Goal: Information Seeking & Learning: Learn about a topic

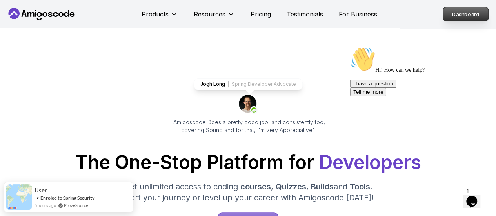
click at [444, 9] on p "Dashboard" at bounding box center [465, 13] width 45 height 13
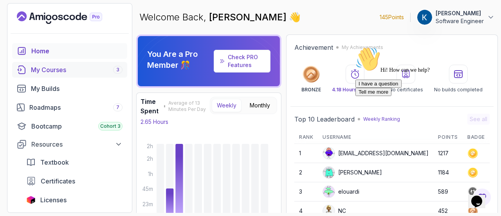
click at [79, 66] on div "My Courses 3" at bounding box center [77, 69] width 92 height 9
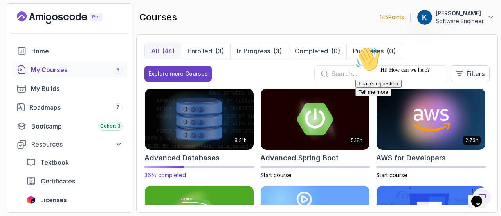
click at [227, 125] on img at bounding box center [199, 119] width 114 height 64
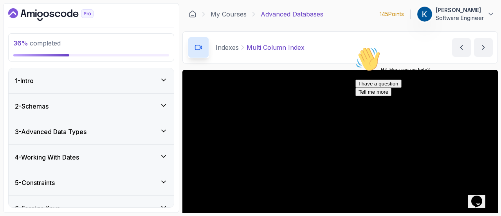
scroll to position [53, 0]
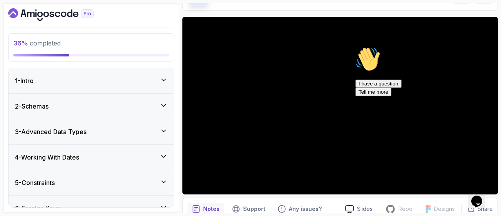
click at [356, 47] on icon "Chat attention grabber" at bounding box center [356, 47] width 0 height 0
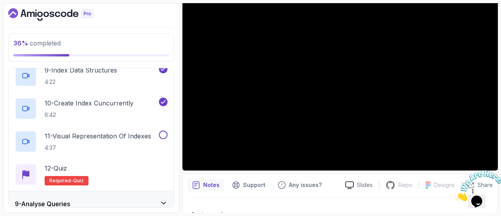
scroll to position [475, 0]
click at [132, 144] on p "4:37" at bounding box center [98, 148] width 107 height 8
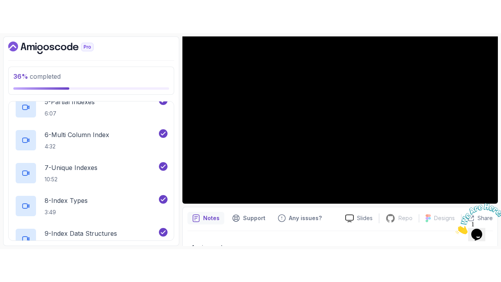
scroll to position [345, 0]
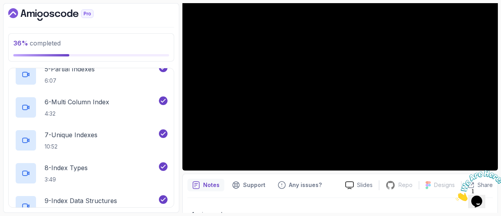
click at [456, 195] on icon "Close" at bounding box center [456, 198] width 0 height 7
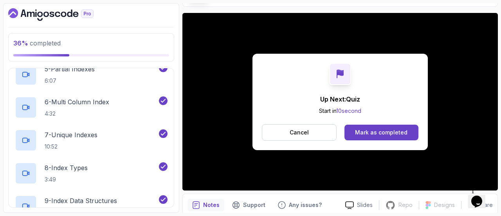
scroll to position [77, 0]
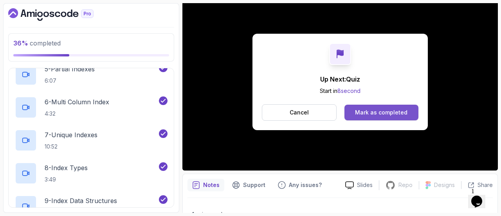
click at [384, 112] on div "Mark as completed" at bounding box center [381, 113] width 52 height 8
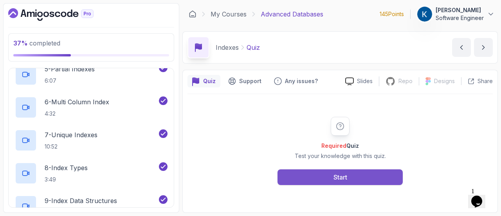
click at [352, 181] on button "Start" at bounding box center [340, 177] width 125 height 16
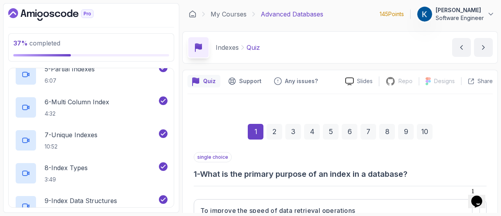
scroll to position [78, 0]
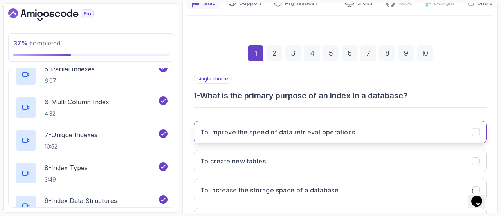
click at [326, 139] on button "To improve the speed of data retrieval operations" at bounding box center [340, 132] width 293 height 23
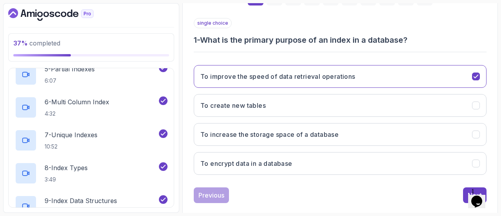
scroll to position [145, 0]
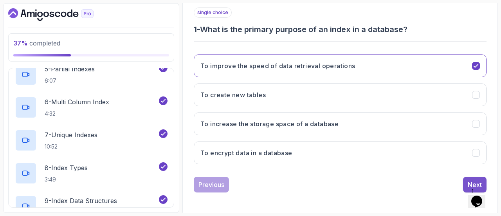
click at [469, 181] on div "Next" at bounding box center [475, 184] width 14 height 9
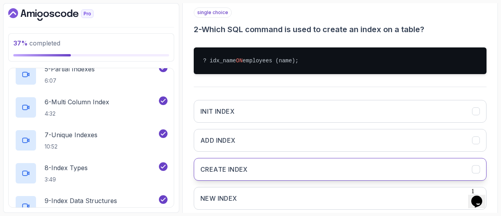
click at [255, 164] on button "CREATE INDEX" at bounding box center [340, 169] width 293 height 23
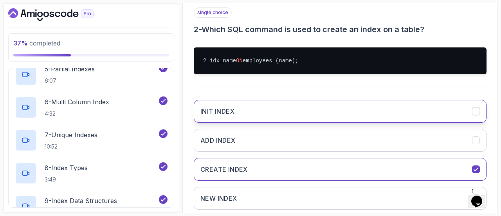
scroll to position [190, 0]
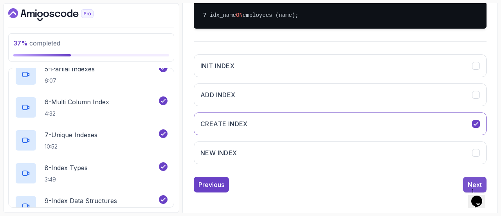
click at [469, 180] on div "Next" at bounding box center [475, 184] width 14 height 9
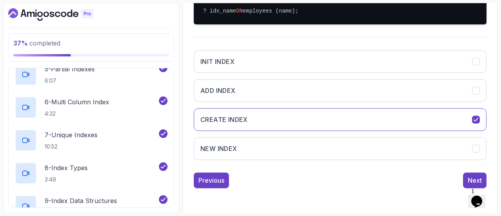
scroll to position [145, 0]
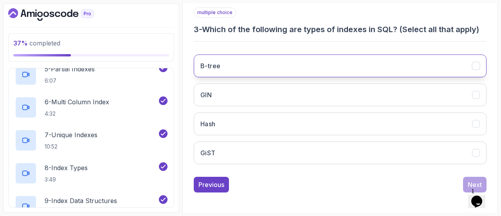
click at [248, 67] on button "B-tree" at bounding box center [340, 65] width 293 height 23
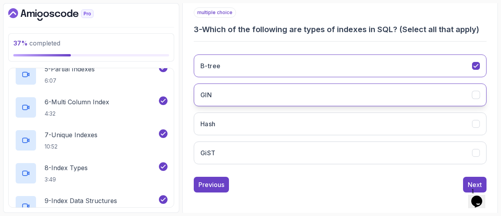
click at [237, 91] on button "GIN" at bounding box center [340, 94] width 293 height 23
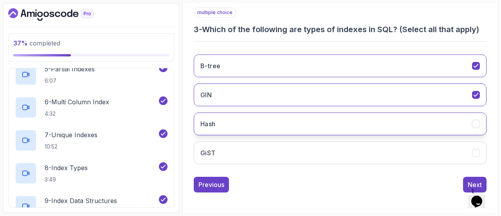
click at [243, 126] on button "Hash" at bounding box center [340, 123] width 293 height 23
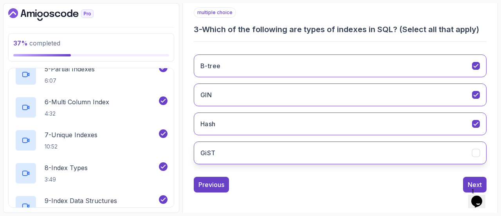
click at [321, 148] on button "GiST" at bounding box center [340, 152] width 293 height 23
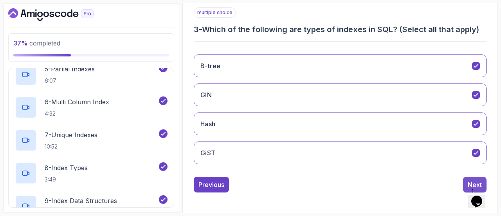
click at [470, 181] on div "Next" at bounding box center [475, 184] width 14 height 9
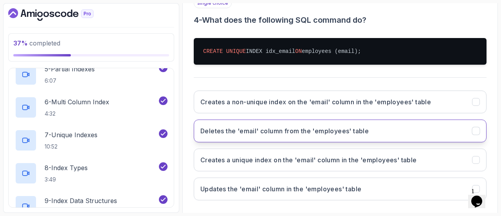
scroll to position [164, 0]
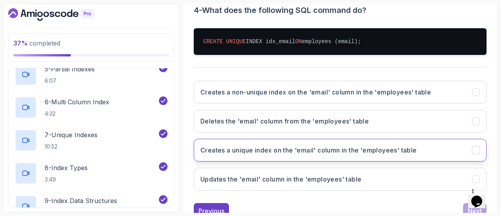
click at [315, 149] on h3 "Creates a unique index on the 'email' column in the 'employees' table" at bounding box center [309, 149] width 217 height 9
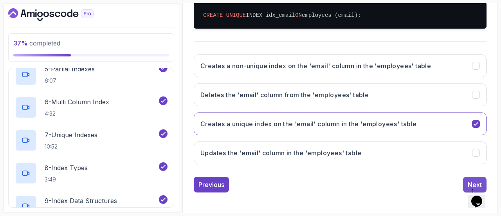
click at [471, 180] on div "Next" at bounding box center [475, 184] width 14 height 9
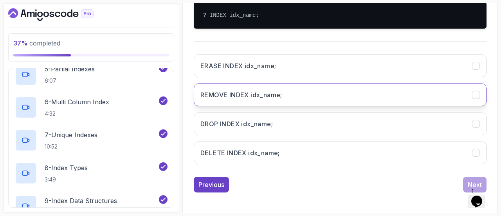
click at [284, 96] on button "REMOVE INDEX idx_name;" at bounding box center [340, 94] width 293 height 23
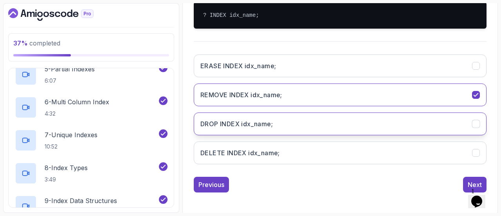
click at [322, 124] on button "DROP INDEX idx_name;" at bounding box center [340, 123] width 293 height 23
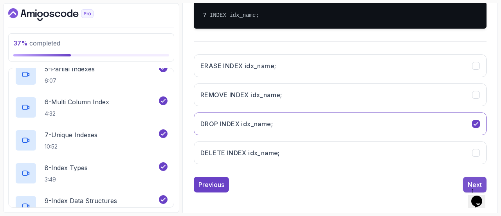
click at [474, 180] on div "Next" at bounding box center [475, 184] width 14 height 9
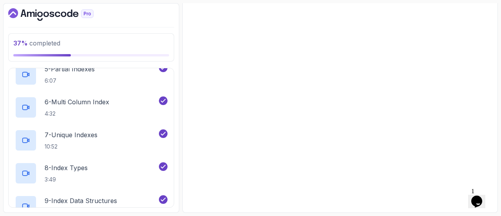
scroll to position [156, 0]
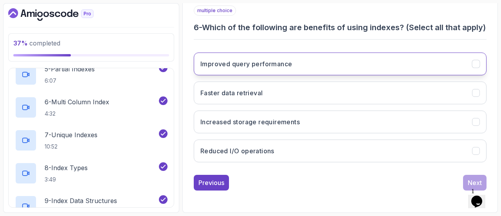
click at [298, 72] on button "Improved query performance" at bounding box center [340, 63] width 293 height 23
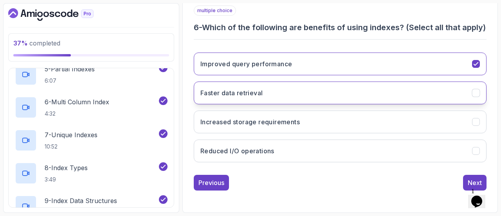
click at [335, 98] on button "Faster data retrieval" at bounding box center [340, 92] width 293 height 23
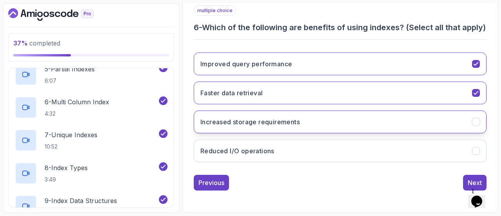
click at [353, 116] on button "Increased storage requirements" at bounding box center [340, 121] width 293 height 23
click at [350, 123] on button "Increased storage requirements" at bounding box center [340, 121] width 293 height 23
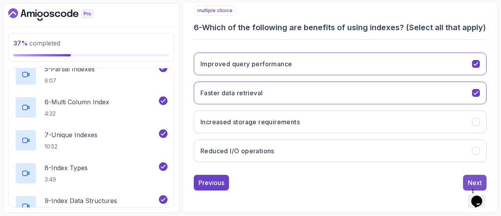
click at [468, 181] on button "Next" at bounding box center [475, 183] width 24 height 16
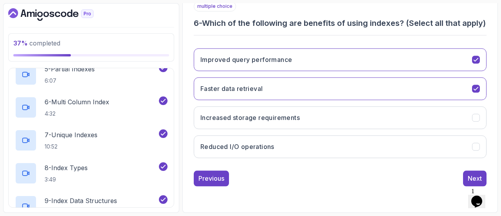
scroll to position [145, 0]
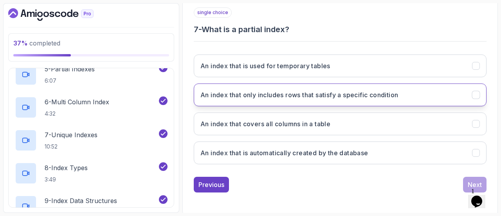
click at [324, 98] on button "An index that only includes rows that satisfy a specific condition" at bounding box center [340, 94] width 293 height 23
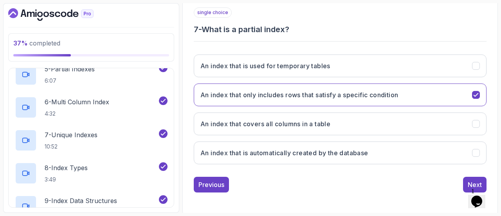
click at [472, 188] on div "1 Opens Chat This icon Opens the chat window." at bounding box center [481, 191] width 19 height 7
click at [472, 180] on div "Next" at bounding box center [475, 184] width 14 height 9
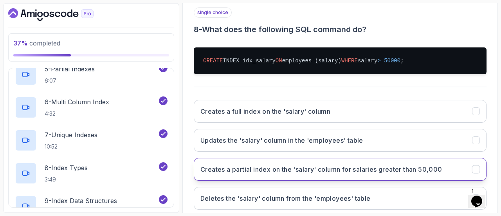
click at [305, 169] on h3 "Creates a partial index on the 'salary' column for salaries greater than 50,000" at bounding box center [322, 169] width 242 height 9
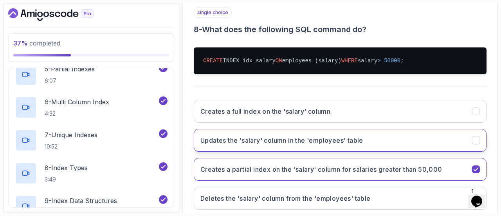
scroll to position [190, 0]
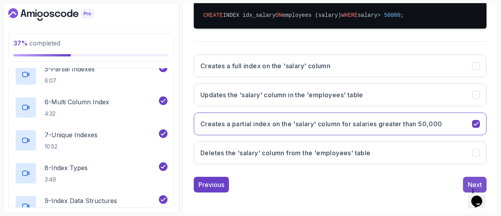
click at [470, 181] on div "Next" at bounding box center [475, 184] width 14 height 9
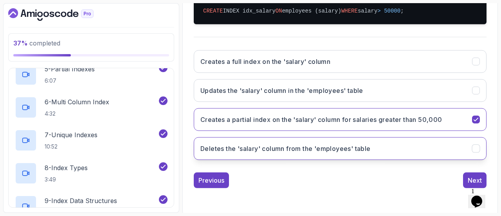
scroll to position [156, 0]
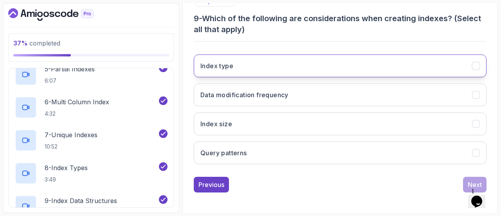
click at [302, 69] on button "Index type" at bounding box center [340, 65] width 293 height 23
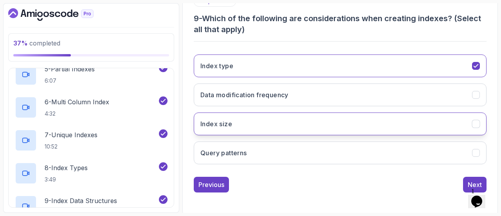
click at [277, 123] on button "Index size" at bounding box center [340, 123] width 293 height 23
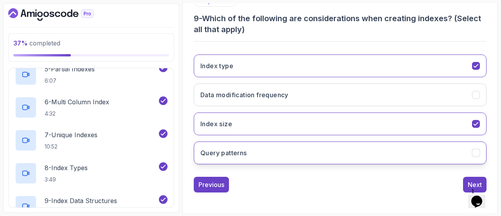
click at [309, 147] on button "Query patterns" at bounding box center [340, 152] width 293 height 23
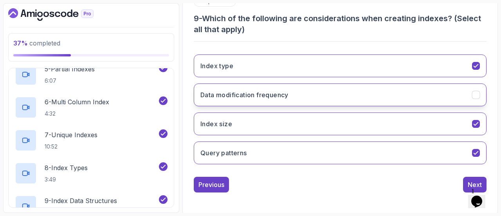
click at [415, 98] on button "Data modification frequency" at bounding box center [340, 94] width 293 height 23
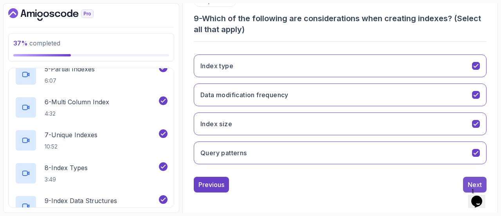
click at [469, 181] on div "Next" at bounding box center [475, 184] width 14 height 9
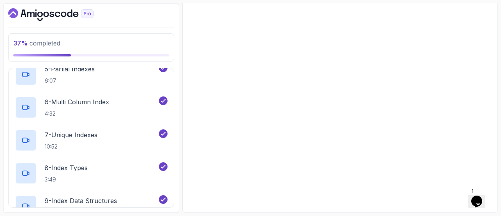
scroll to position [145, 0]
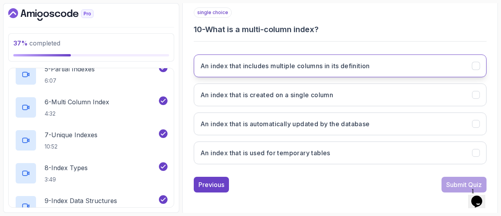
click at [328, 74] on button "An index that includes multiple columns in its definition" at bounding box center [340, 65] width 293 height 23
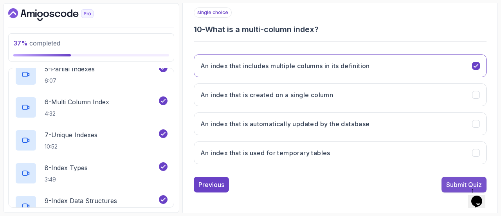
click at [453, 190] on button "Submit Quiz" at bounding box center [464, 185] width 45 height 16
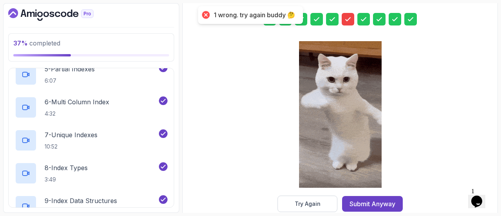
click at [346, 17] on icon at bounding box center [348, 19] width 8 height 8
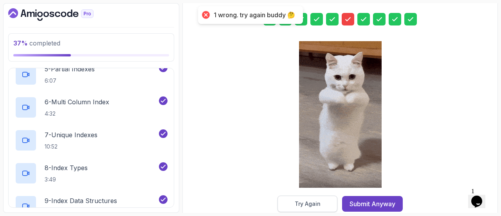
click at [299, 201] on div "Try Again" at bounding box center [308, 204] width 26 height 8
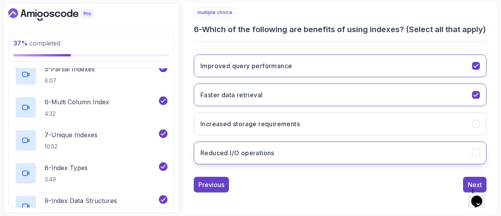
click at [318, 164] on button "Reduced I/O operations" at bounding box center [340, 152] width 293 height 23
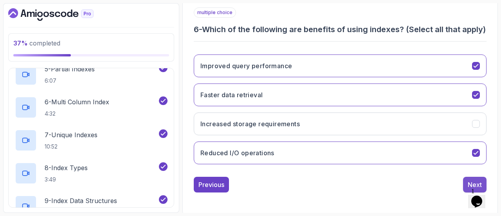
click at [465, 191] on button "Next" at bounding box center [475, 185] width 24 height 16
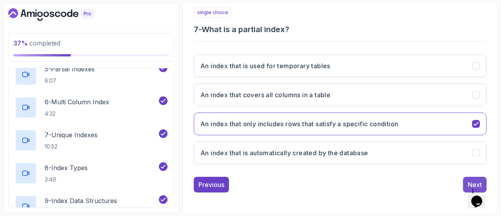
click at [466, 181] on button "Next" at bounding box center [475, 185] width 24 height 16
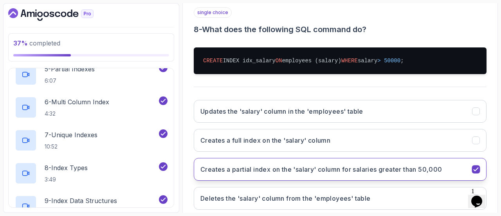
scroll to position [190, 0]
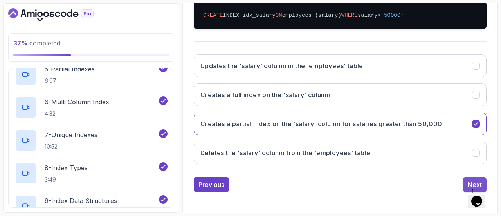
click at [471, 182] on div "Next" at bounding box center [475, 184] width 14 height 9
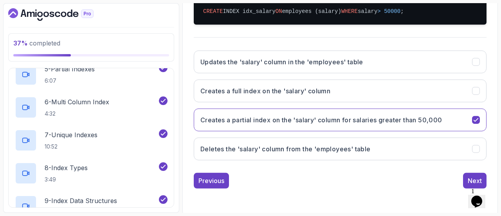
scroll to position [156, 0]
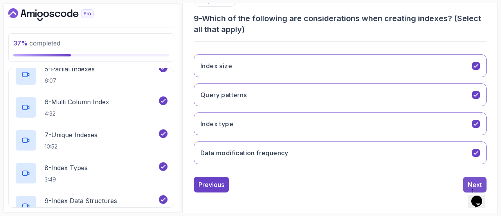
click at [475, 180] on div "Next" at bounding box center [475, 184] width 14 height 9
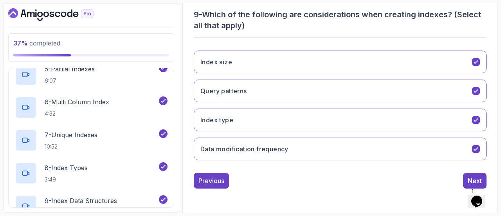
scroll to position [145, 0]
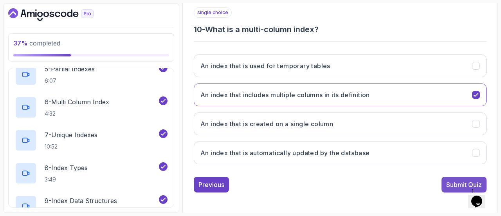
click at [451, 180] on div "Submit Quiz" at bounding box center [465, 184] width 36 height 9
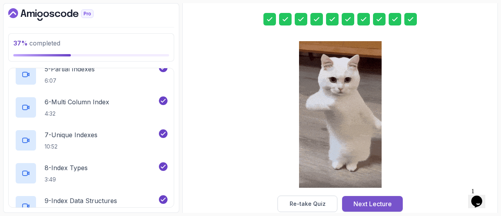
click at [366, 199] on div "Next Lecture" at bounding box center [373, 203] width 38 height 9
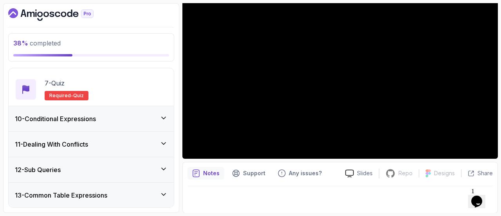
scroll to position [22, 0]
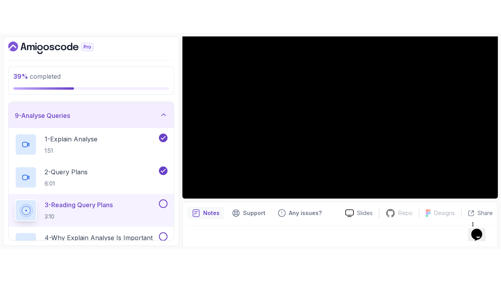
scroll to position [201, 0]
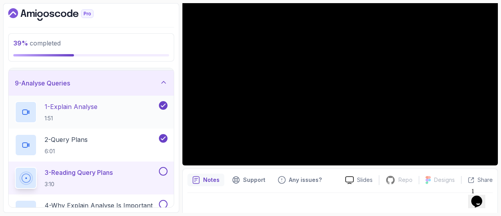
click at [121, 109] on div "1 - Explain Analyse 1:51" at bounding box center [86, 112] width 143 height 22
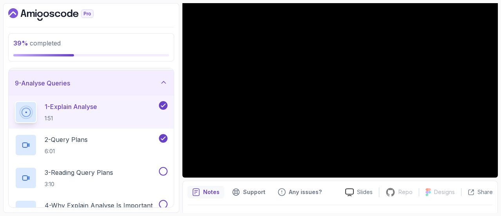
scroll to position [82, 0]
